Goal: Navigation & Orientation: Find specific page/section

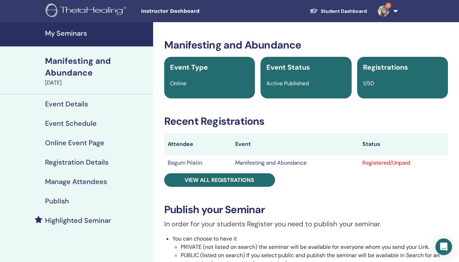
click at [78, 33] on h4 "My Seminars" at bounding box center [97, 33] width 104 height 8
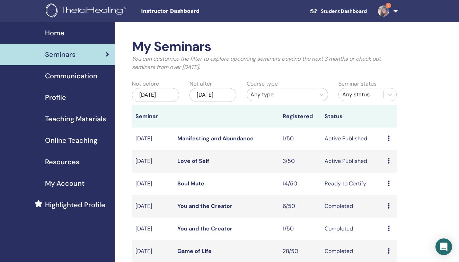
click at [395, 11] on link "5" at bounding box center [386, 11] width 28 height 22
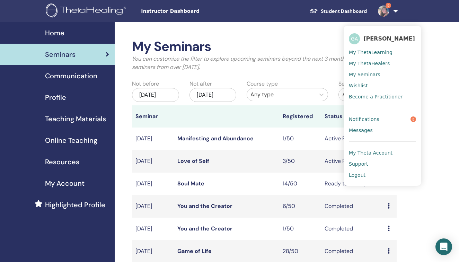
click at [366, 174] on link "Logout" at bounding box center [381, 174] width 67 height 11
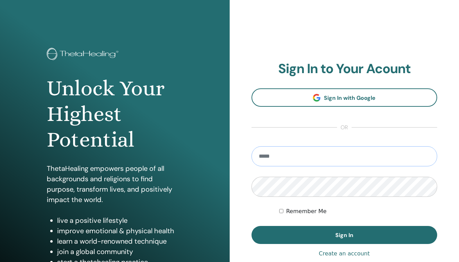
type input "**********"
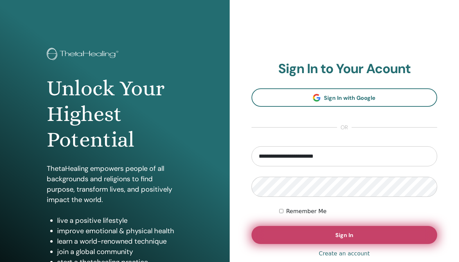
click at [333, 237] on button "Sign In" at bounding box center [344, 235] width 186 height 18
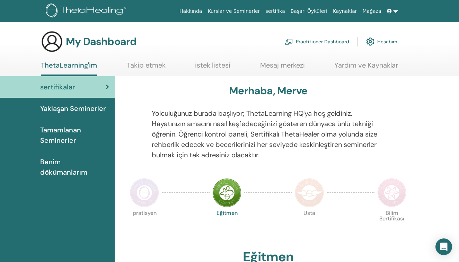
click at [70, 132] on span "Tamamlanan Seminerler" at bounding box center [74, 135] width 69 height 21
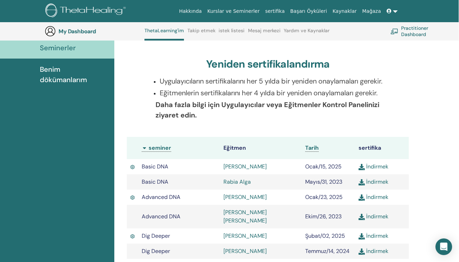
scroll to position [121, 0]
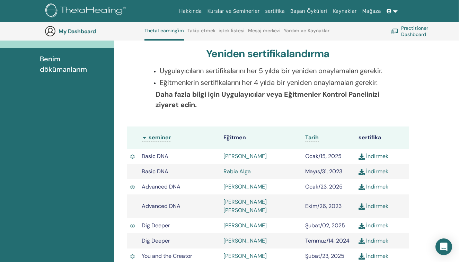
click at [316, 141] on span "Tarih" at bounding box center [311, 137] width 13 height 7
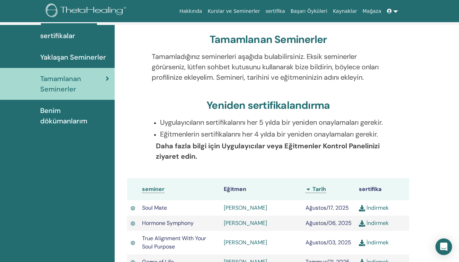
scroll to position [22, 0]
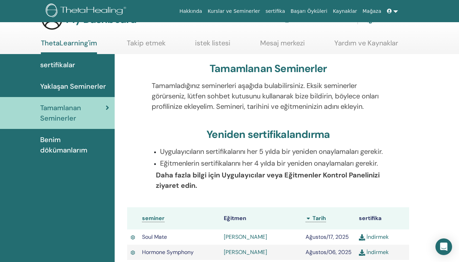
click at [88, 86] on span "Yaklaşan Seminerler" at bounding box center [73, 86] width 66 height 10
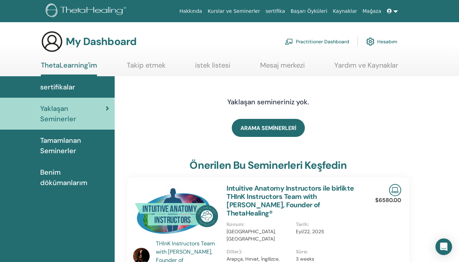
click at [83, 87] on div "sertifikalar" at bounding box center [57, 87] width 103 height 10
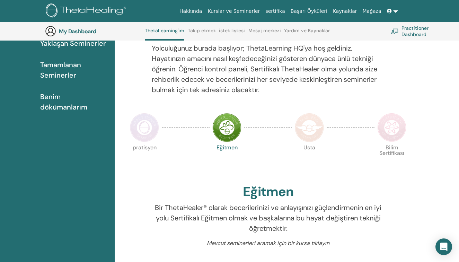
scroll to position [83, 0]
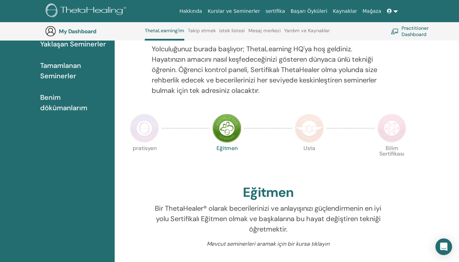
click at [316, 132] on img at bounding box center [309, 128] width 29 height 29
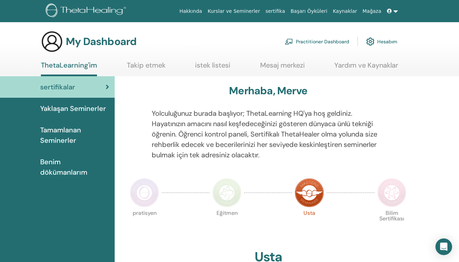
click at [320, 40] on link "Practitioner Dashboard" at bounding box center [316, 41] width 64 height 15
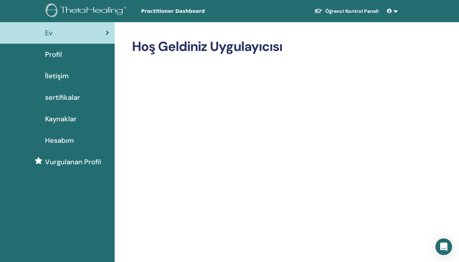
click at [60, 54] on span "Profil" at bounding box center [53, 54] width 17 height 10
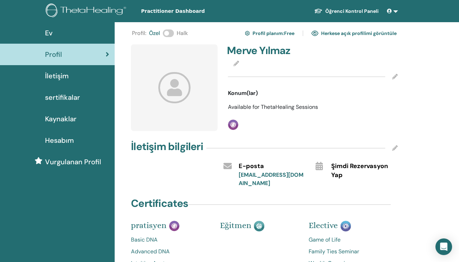
click at [170, 33] on span at bounding box center [168, 33] width 11 height 8
click at [219, 33] on div "Profil : [PERSON_NAME] Profil planım : Free Herkese açık profilimi görüntüle" at bounding box center [264, 33] width 264 height 11
click at [67, 76] on span "İletişim" at bounding box center [57, 76] width 24 height 10
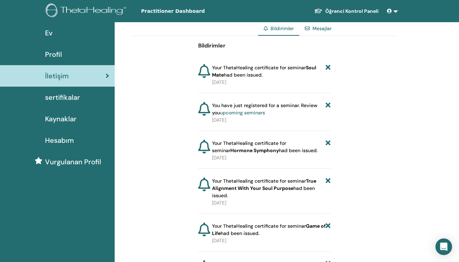
click at [70, 99] on span "sertifikalar" at bounding box center [62, 97] width 35 height 10
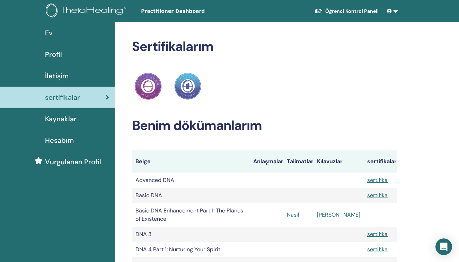
click at [71, 118] on span "Kaynaklar" at bounding box center [60, 119] width 31 height 10
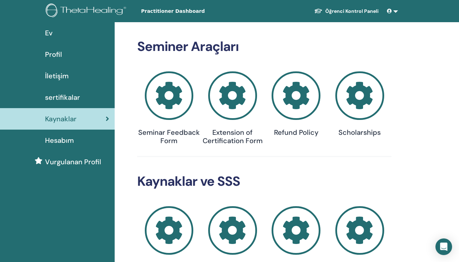
click at [68, 138] on span "Hesabım" at bounding box center [59, 140] width 29 height 10
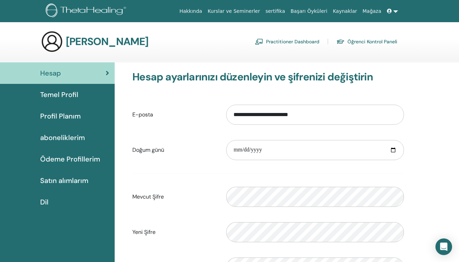
click at [70, 96] on span "Temel Profil" at bounding box center [59, 94] width 38 height 10
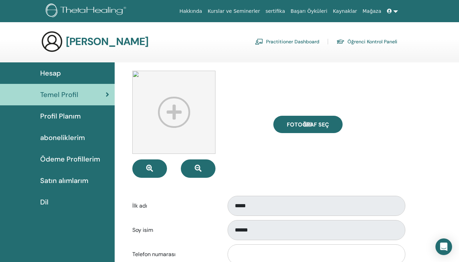
click at [69, 117] on span "Profil Planım" at bounding box center [60, 116] width 40 height 10
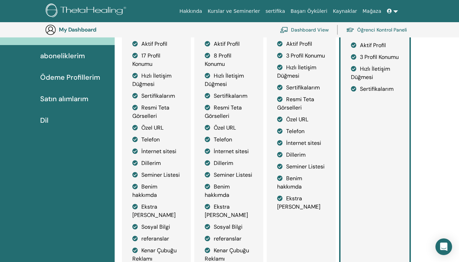
scroll to position [97, 0]
